Goal: Task Accomplishment & Management: Manage account settings

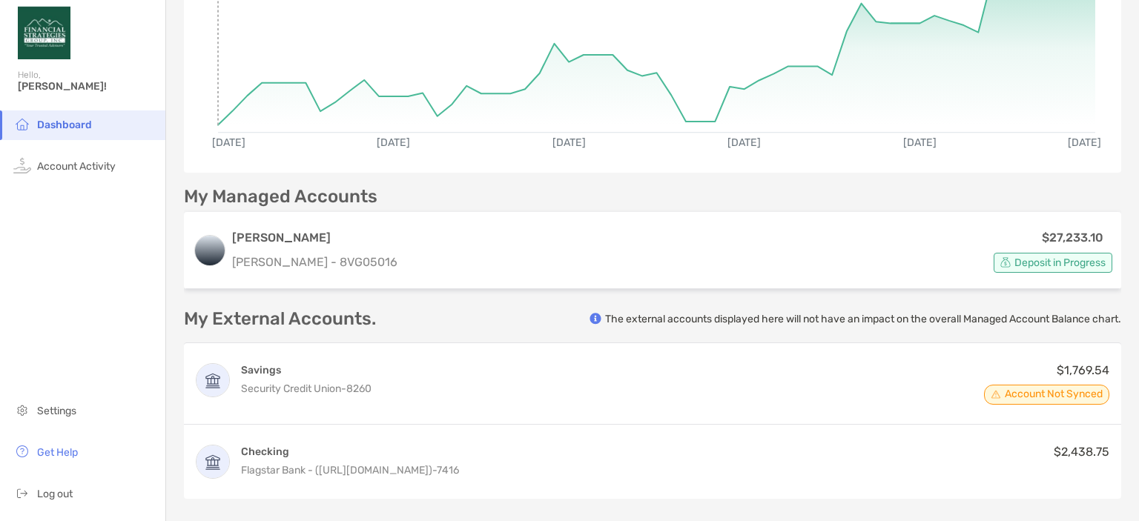
scroll to position [262, 0]
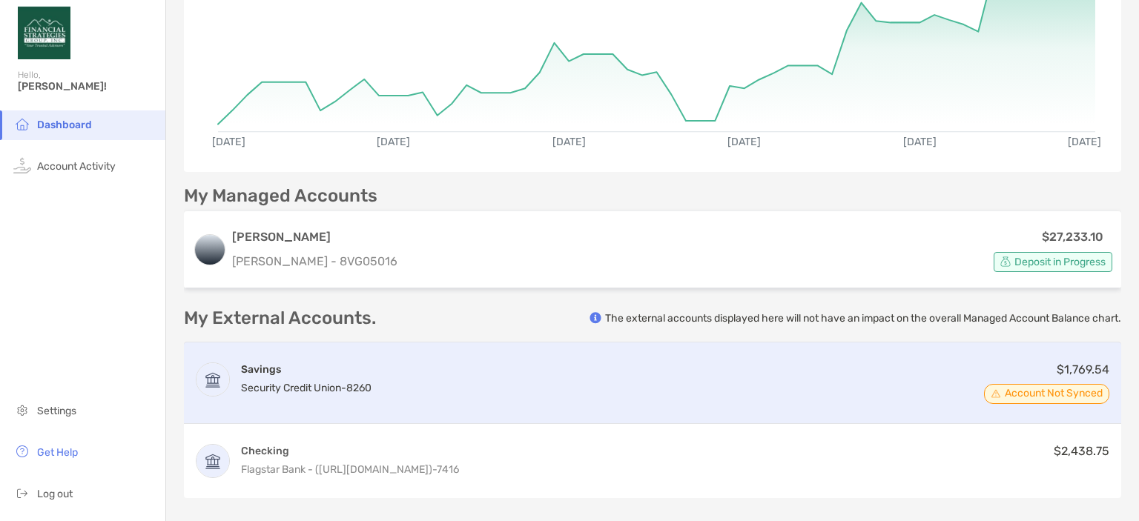
click at [1021, 394] on span "Account Not Synced" at bounding box center [1054, 393] width 98 height 7
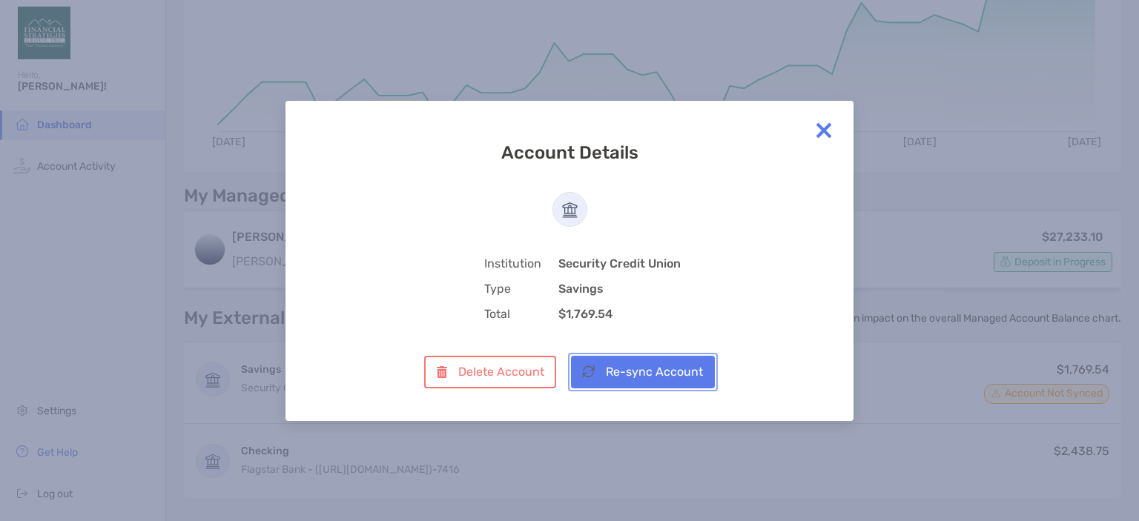
click at [658, 369] on button "Re-sync Account" at bounding box center [643, 372] width 144 height 33
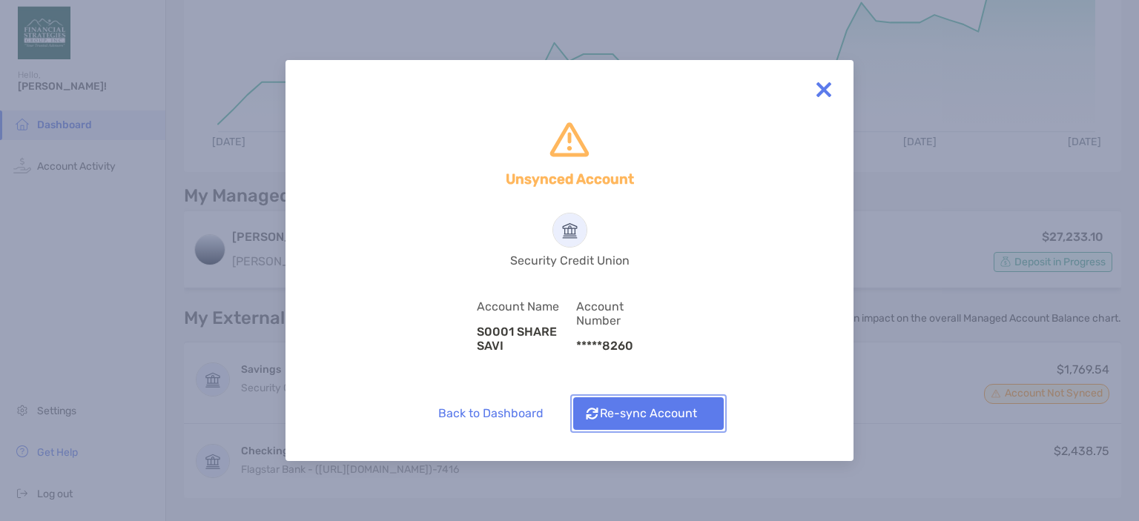
click at [597, 413] on img "button" at bounding box center [592, 414] width 13 height 12
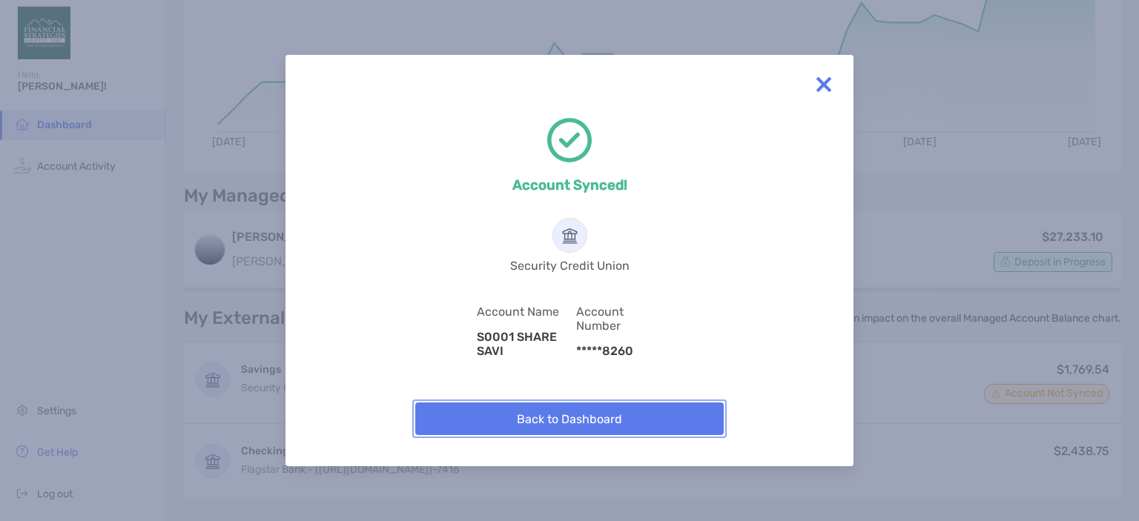
click at [617, 426] on button "Back to Dashboard" at bounding box center [569, 419] width 309 height 33
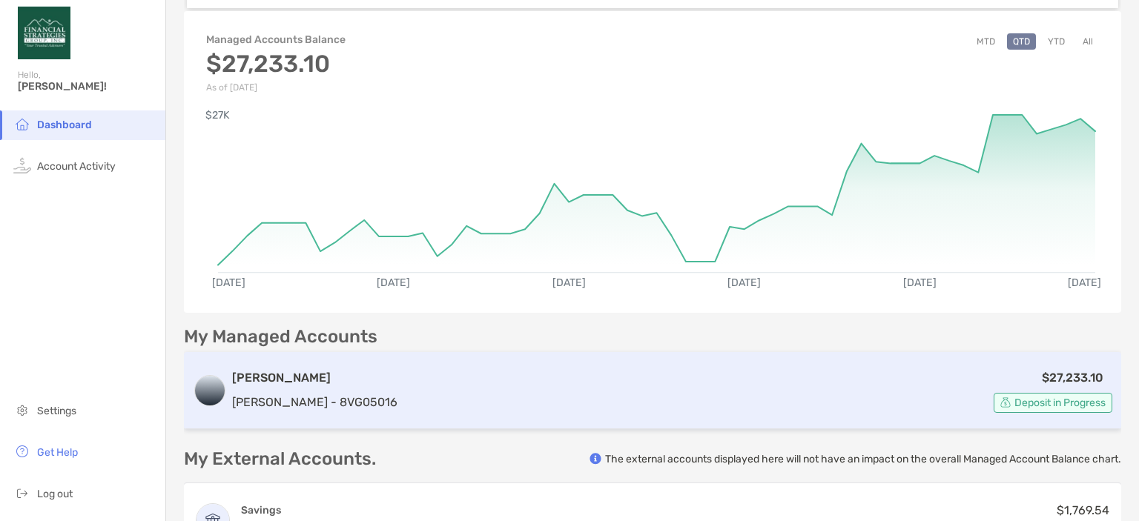
scroll to position [0, 0]
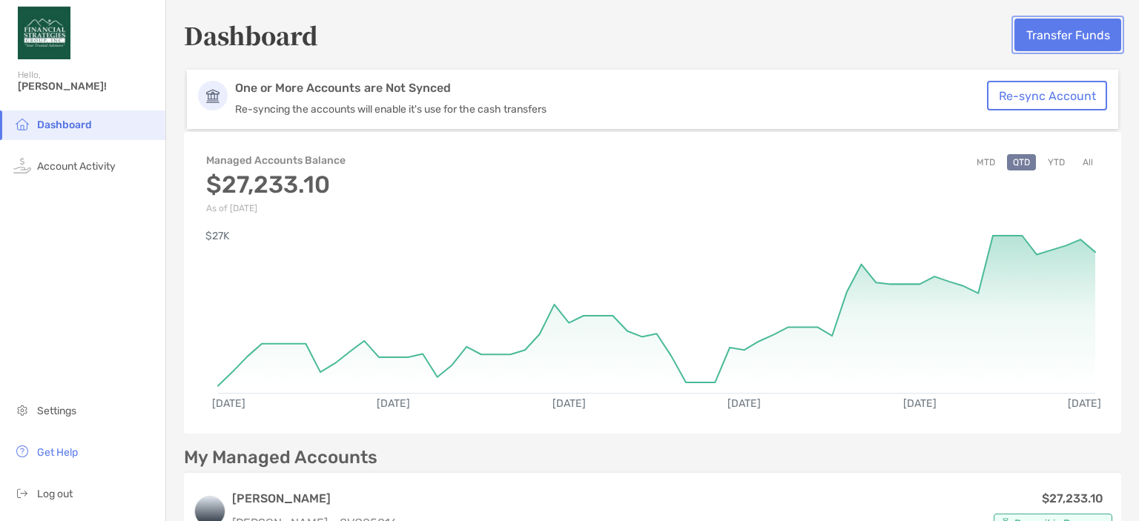
click at [1061, 35] on button "Transfer Funds" at bounding box center [1068, 35] width 107 height 33
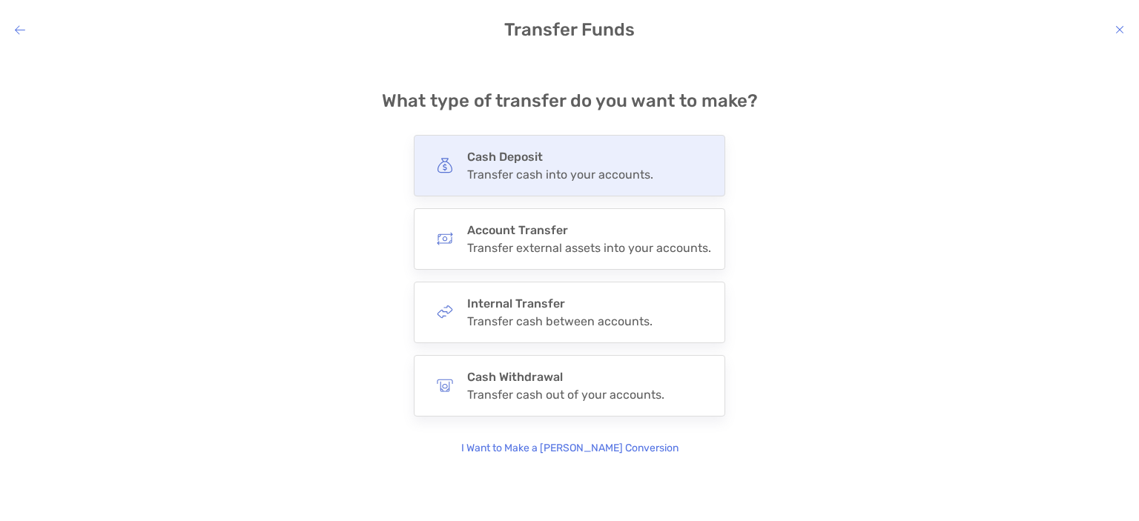
click at [533, 151] on h4 "Cash Deposit" at bounding box center [560, 157] width 186 height 14
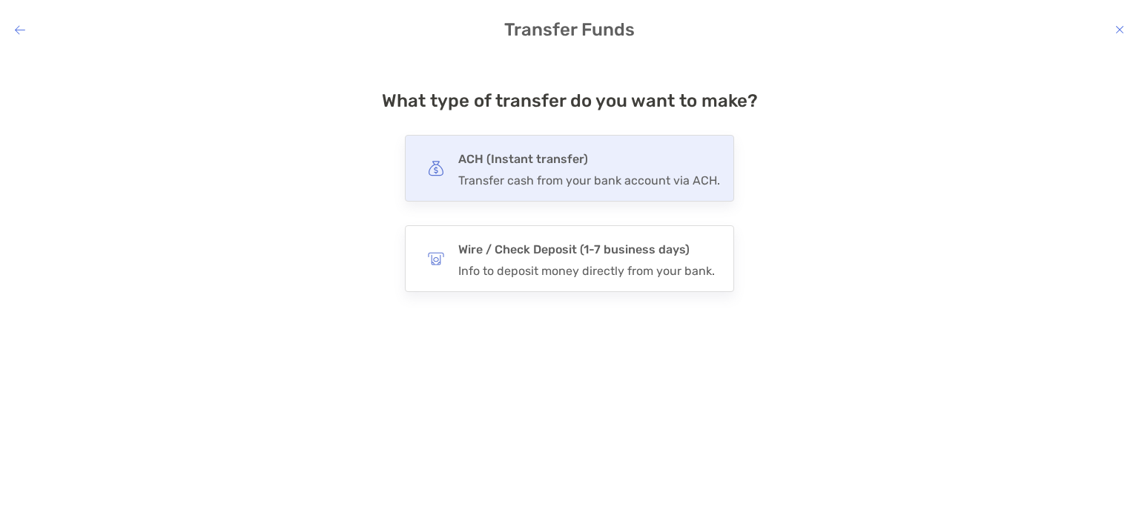
click at [529, 152] on h4 "ACH (Instant transfer)" at bounding box center [589, 159] width 262 height 21
click at [0, 0] on input "***" at bounding box center [0, 0] width 0 height 0
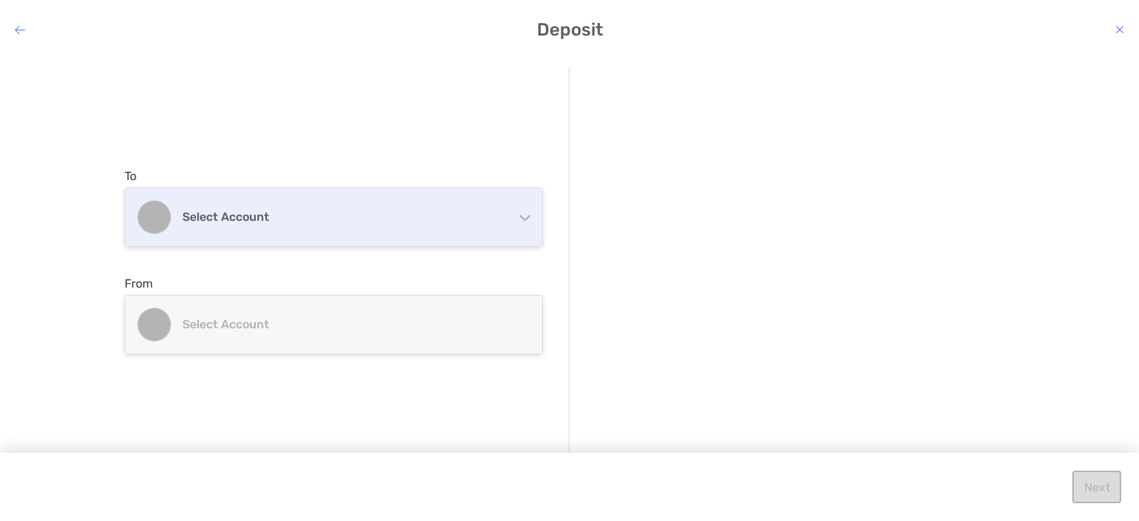
click at [394, 219] on h4 "Select account" at bounding box center [342, 217] width 320 height 14
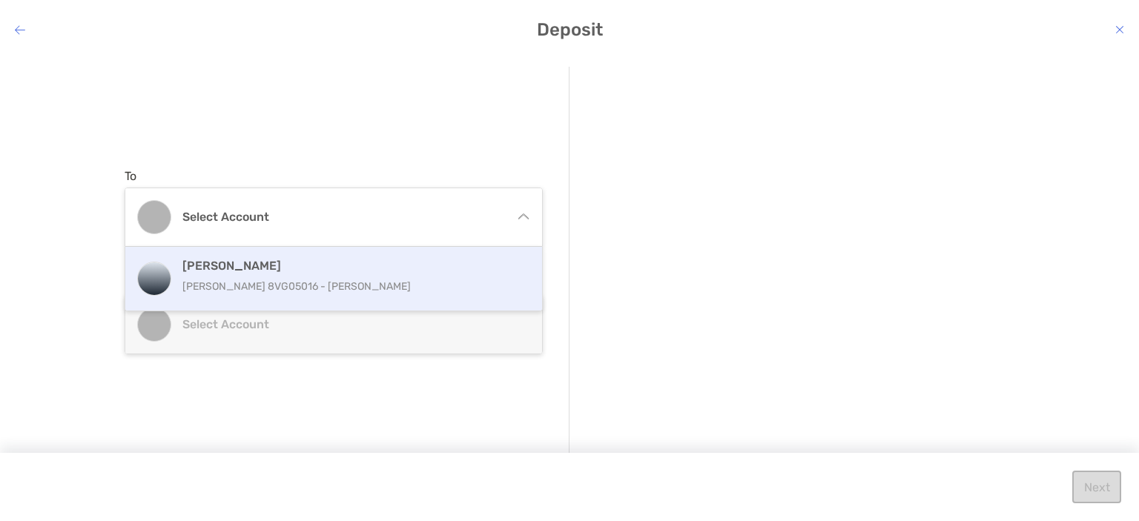
click at [346, 281] on p "[PERSON_NAME] 8VG05016 - [PERSON_NAME]" at bounding box center [349, 286] width 335 height 19
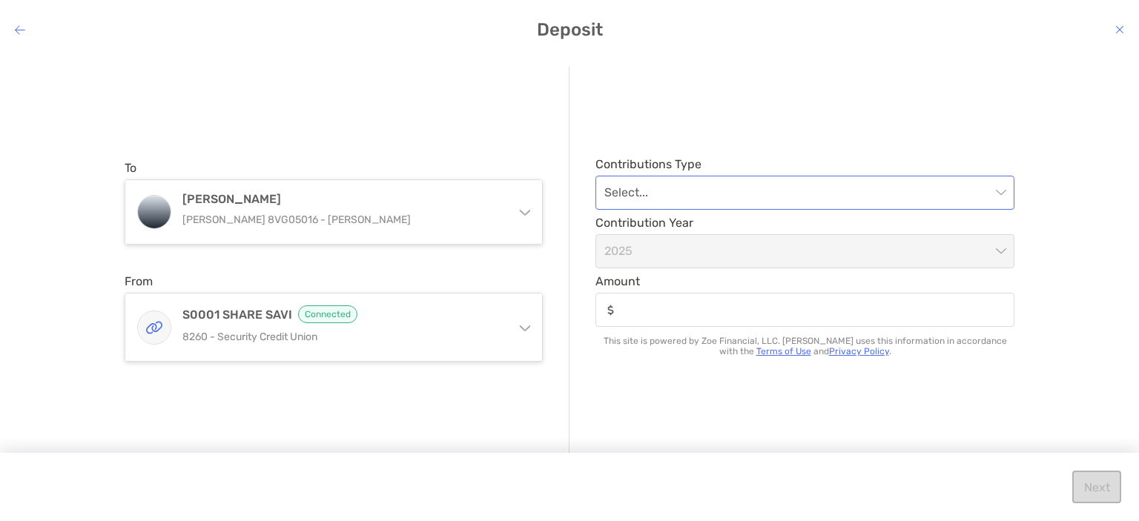
click at [685, 199] on input "modal" at bounding box center [798, 193] width 386 height 33
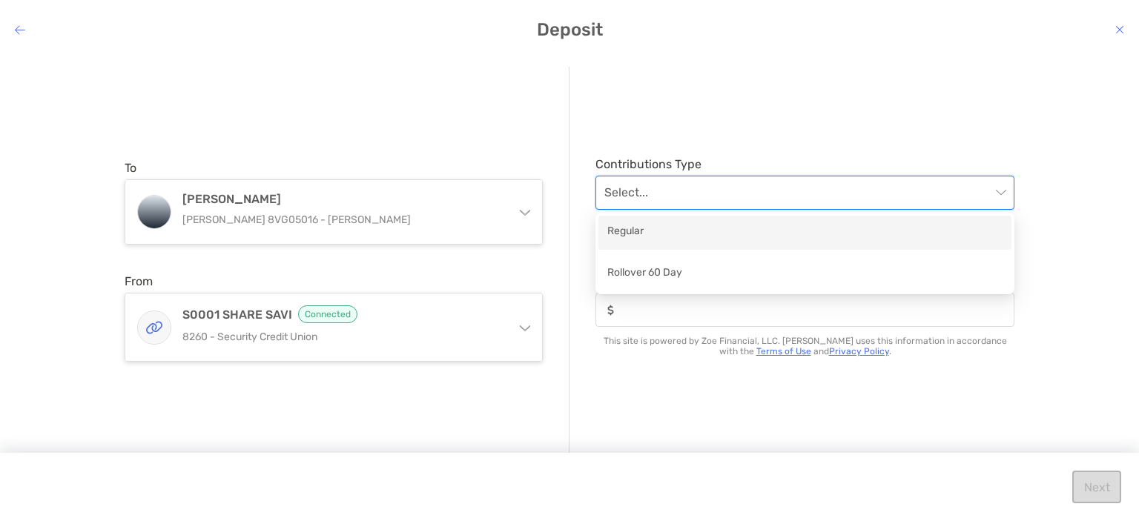
click at [677, 237] on div "Regular" at bounding box center [805, 232] width 395 height 19
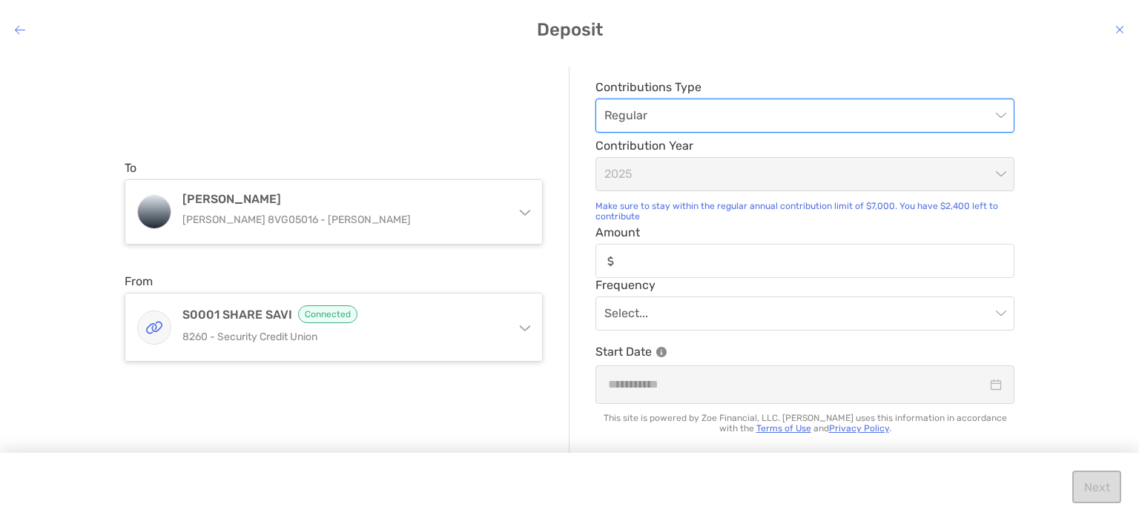
click at [669, 253] on div "modal" at bounding box center [805, 261] width 419 height 34
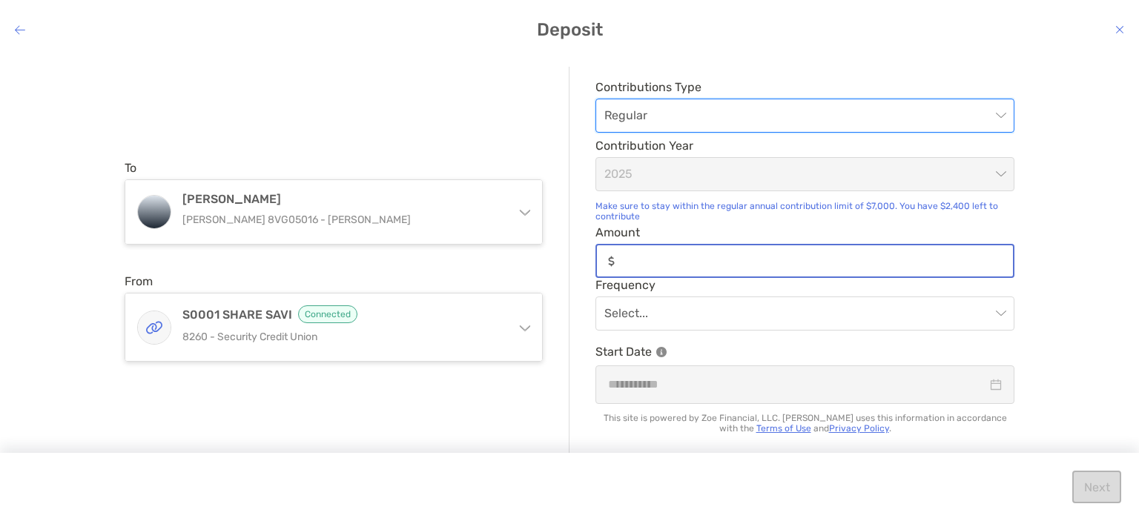
click at [669, 255] on input "Amount" at bounding box center [817, 261] width 392 height 13
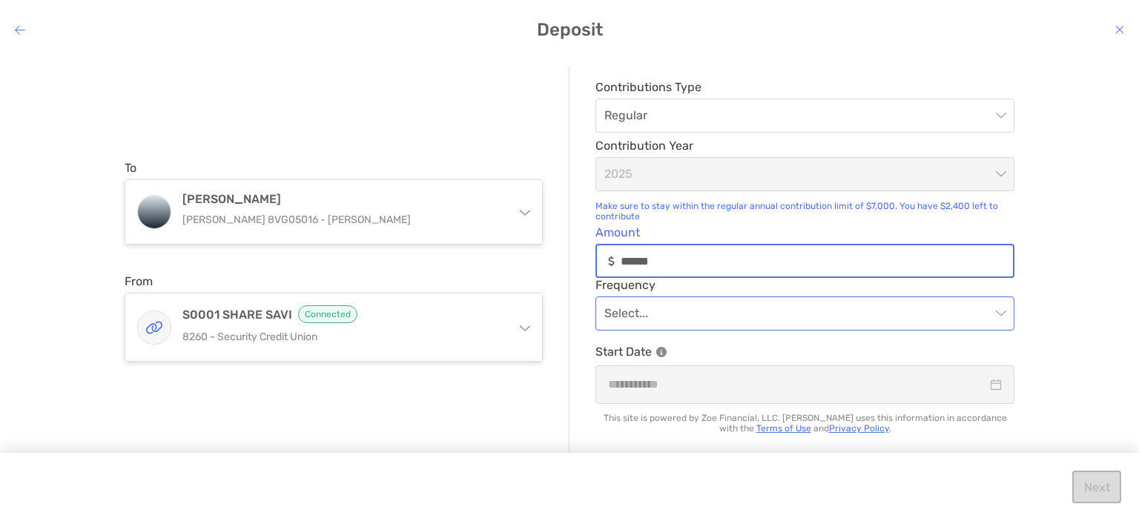
type input "******"
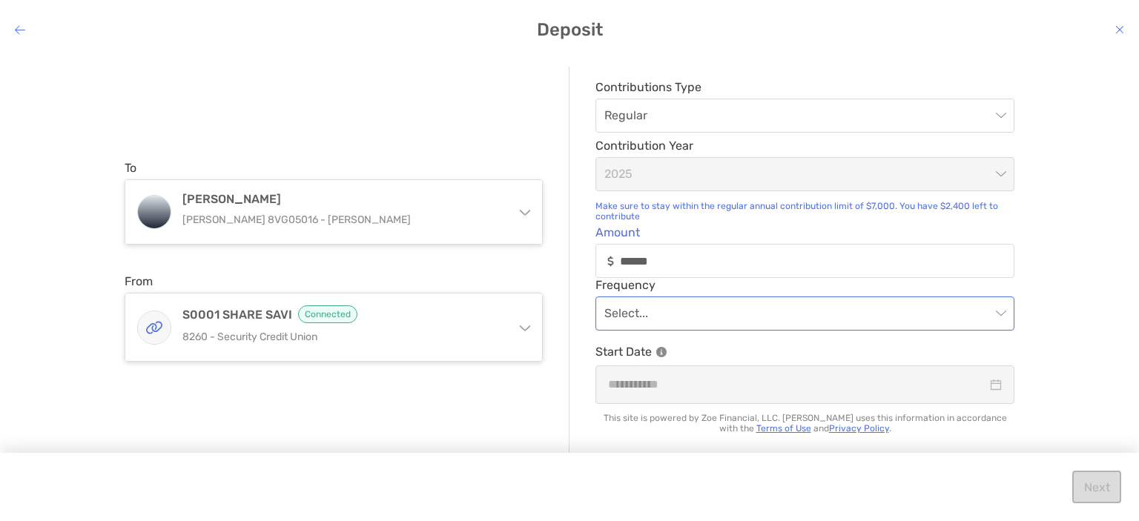
click at [656, 326] on input "modal" at bounding box center [798, 313] width 386 height 33
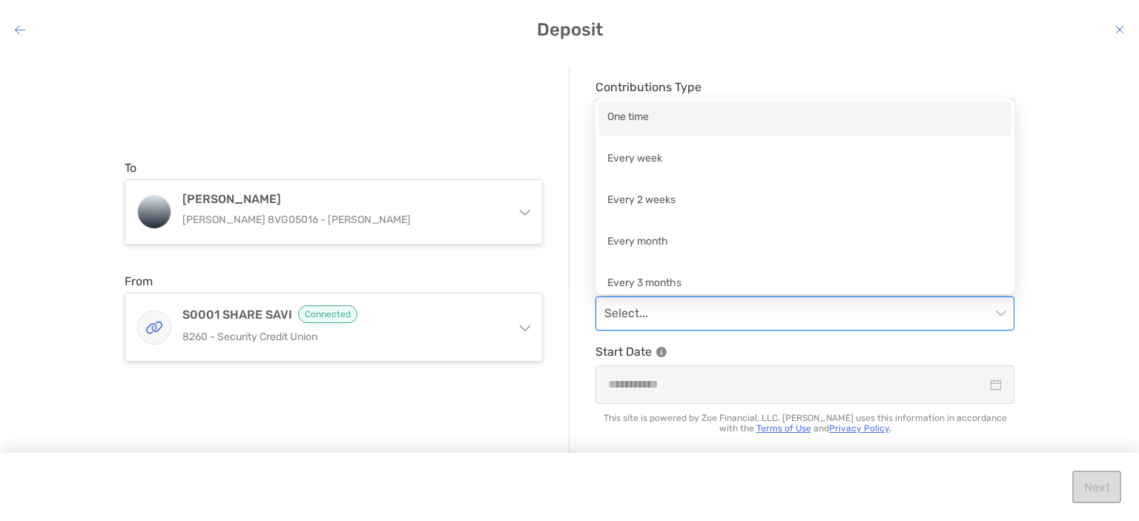
click at [658, 118] on div "One time" at bounding box center [805, 118] width 395 height 19
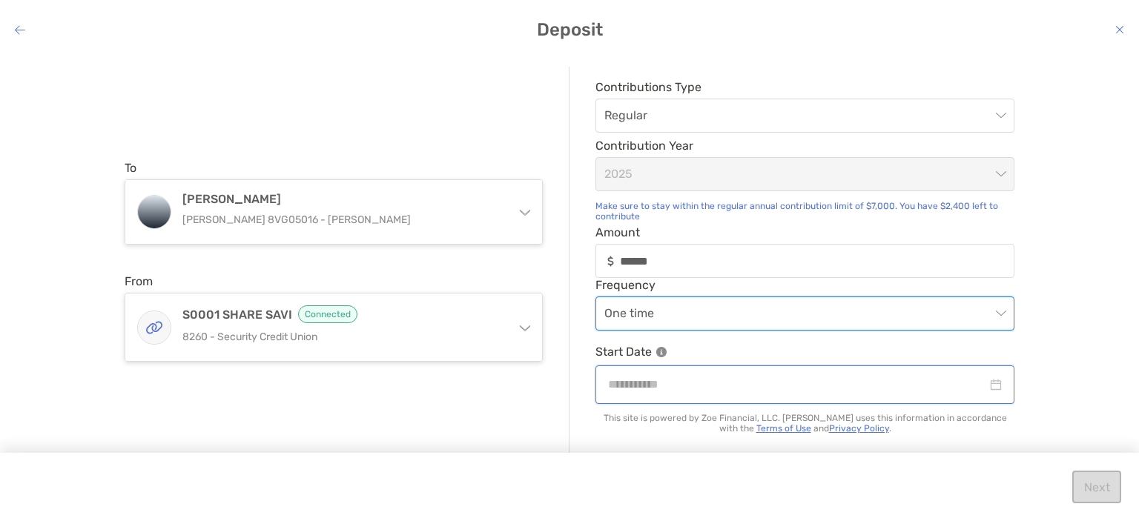
click at [645, 389] on input "modal" at bounding box center [797, 384] width 379 height 19
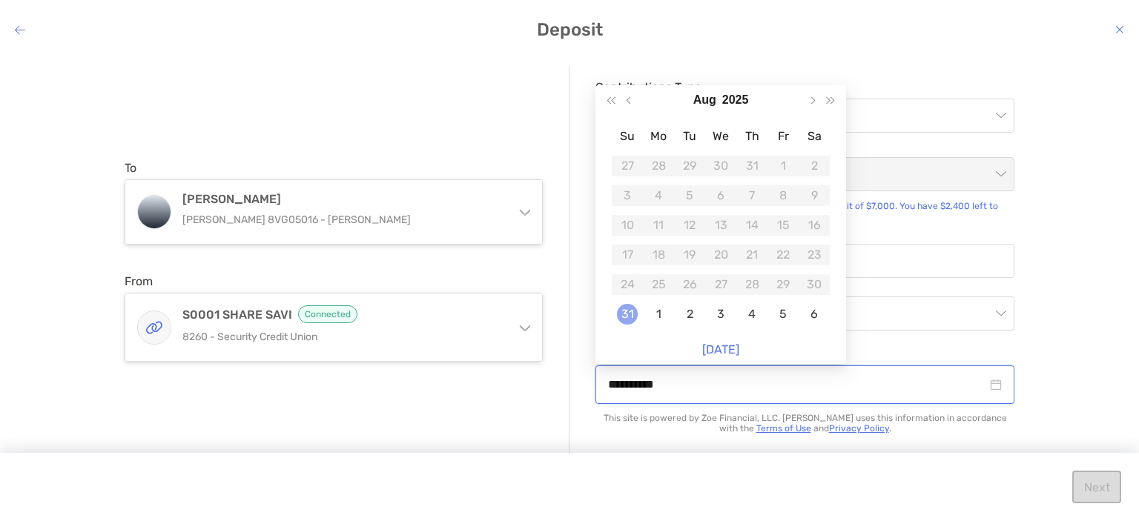
type input "**********"
click at [626, 317] on div "31" at bounding box center [627, 314] width 21 height 21
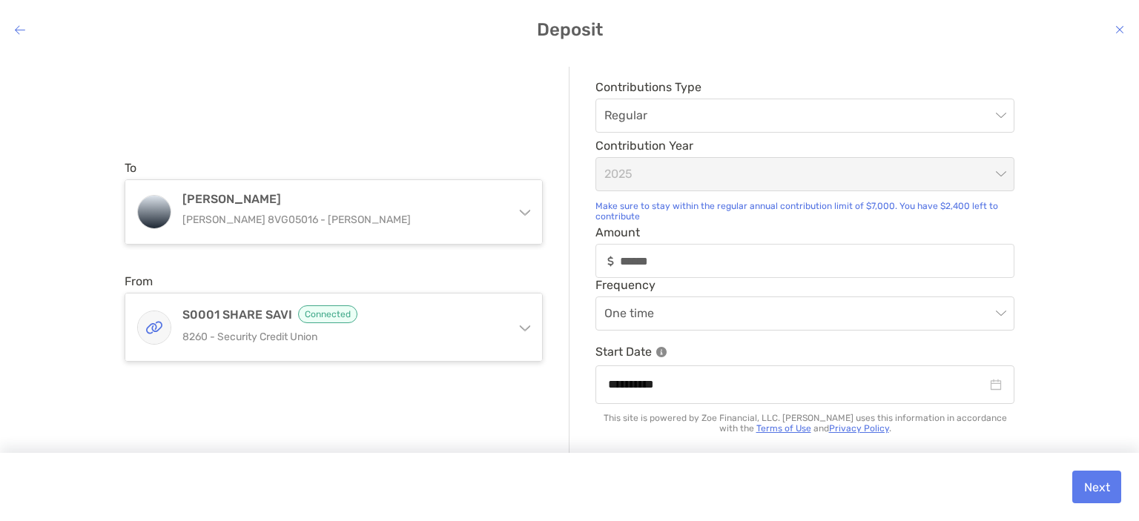
click at [1110, 396] on div "**********" at bounding box center [569, 277] width 1139 height 444
click at [1107, 489] on button "Next" at bounding box center [1097, 487] width 49 height 33
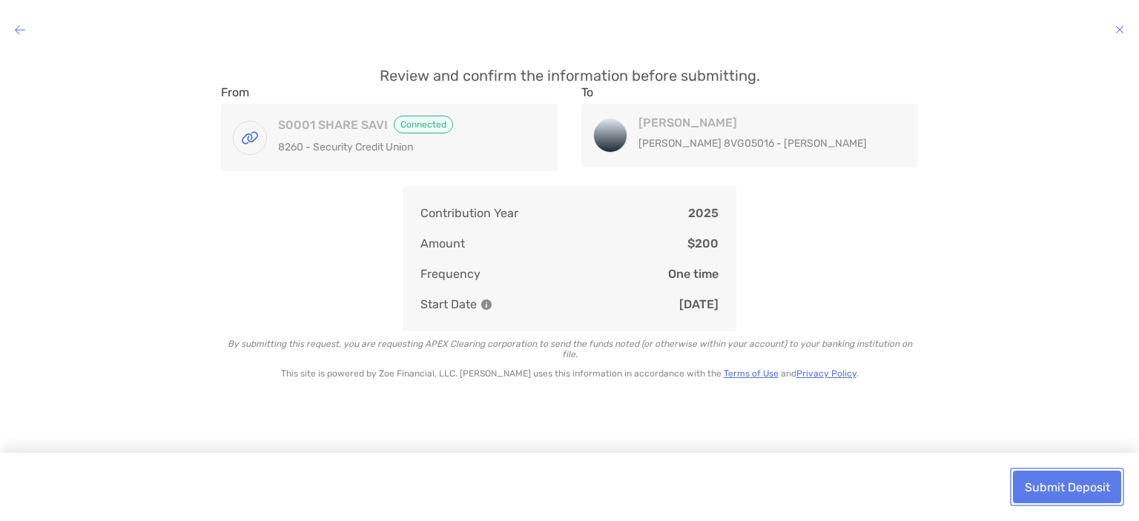
click at [1094, 488] on button "Submit Deposit" at bounding box center [1067, 487] width 108 height 33
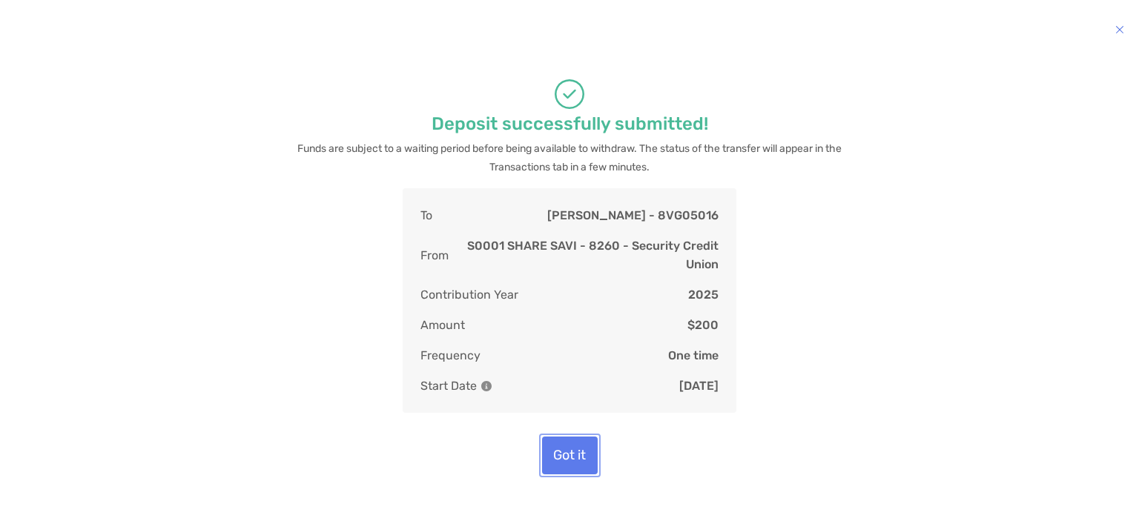
click at [560, 456] on button "Got it" at bounding box center [570, 456] width 56 height 38
